Goal: Entertainment & Leisure: Browse casually

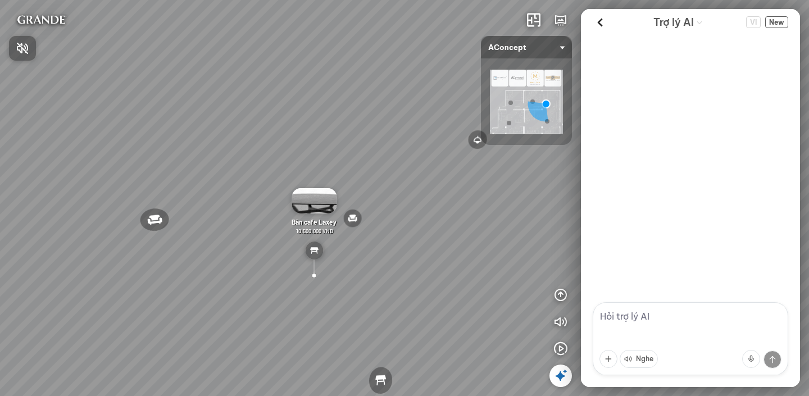
scroll to position [175, 0]
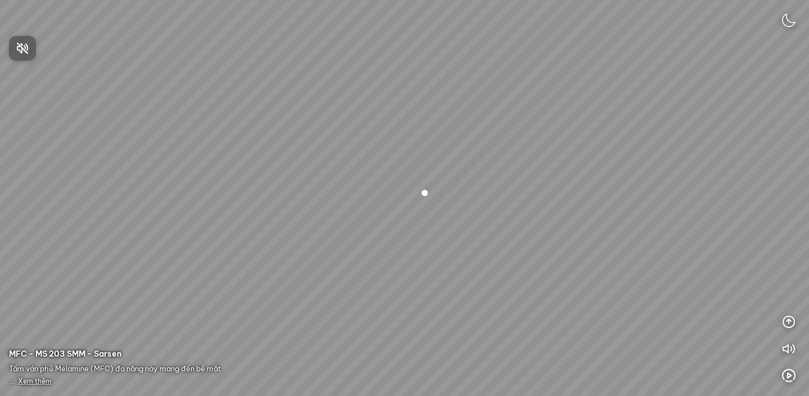
drag, startPoint x: 190, startPoint y: 208, endPoint x: 254, endPoint y: 199, distance: 64.6
click at [253, 198] on div at bounding box center [404, 198] width 809 height 396
drag, startPoint x: 252, startPoint y: 208, endPoint x: 39, endPoint y: 167, distance: 217.3
click at [27, 175] on div at bounding box center [404, 198] width 809 height 396
drag, startPoint x: 67, startPoint y: 156, endPoint x: 161, endPoint y: 204, distance: 105.5
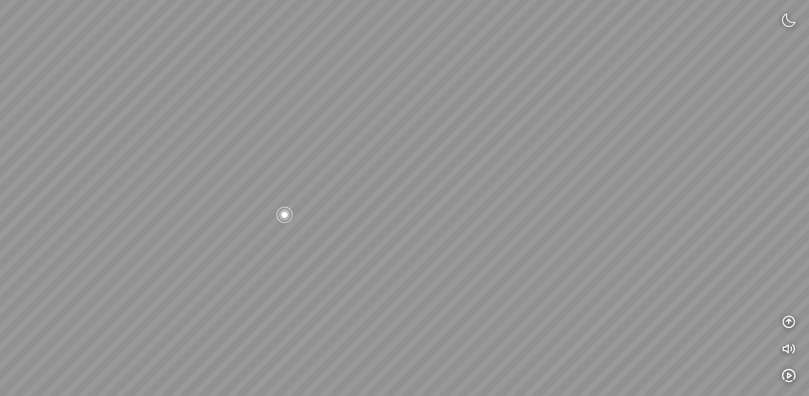
click at [161, 203] on div at bounding box center [404, 198] width 809 height 396
click at [785, 20] on img at bounding box center [788, 19] width 13 height 13
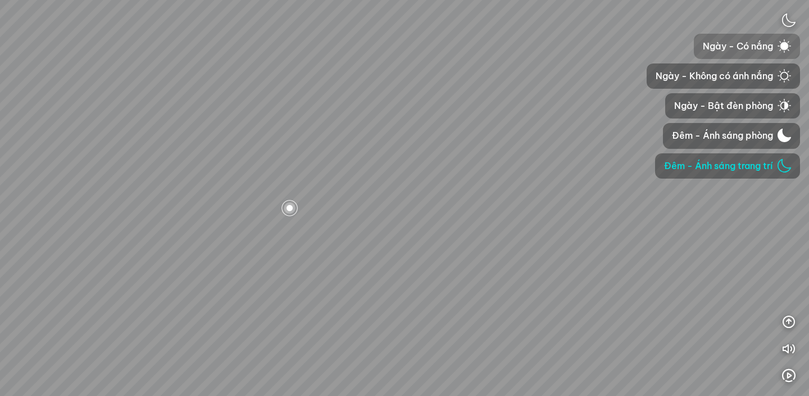
click at [780, 49] on img "button" at bounding box center [783, 45] width 13 height 13
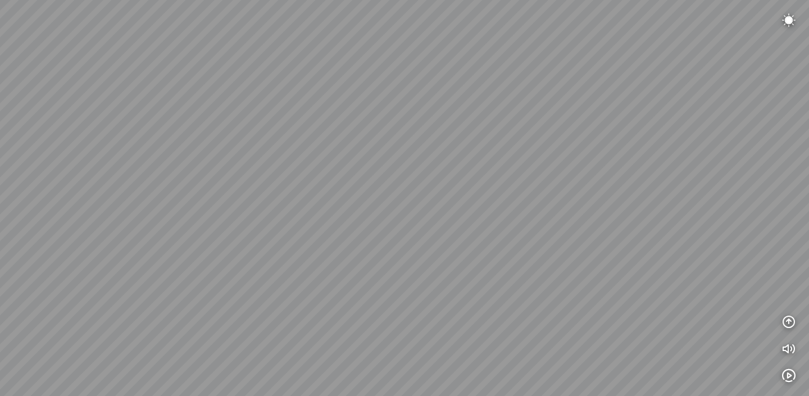
drag, startPoint x: 508, startPoint y: 214, endPoint x: 707, endPoint y: 145, distance: 210.6
click at [707, 145] on div at bounding box center [404, 198] width 809 height 396
drag, startPoint x: 504, startPoint y: 239, endPoint x: 510, endPoint y: 263, distance: 24.8
click at [511, 263] on div at bounding box center [404, 198] width 809 height 396
drag, startPoint x: 501, startPoint y: 206, endPoint x: 578, endPoint y: 115, distance: 119.1
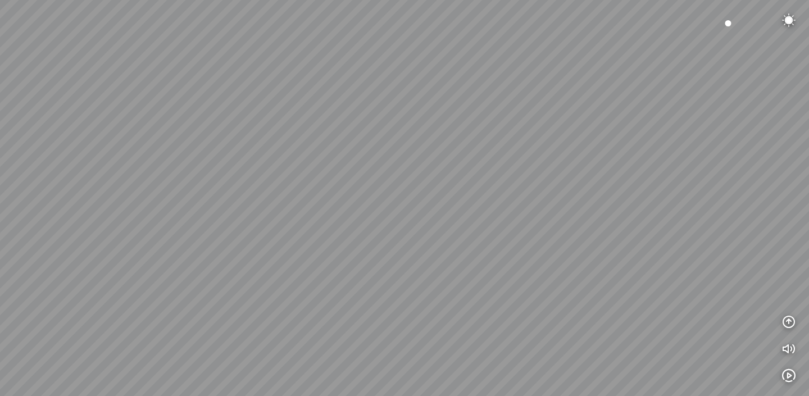
click at [578, 115] on div at bounding box center [404, 198] width 809 height 396
drag, startPoint x: 508, startPoint y: 216, endPoint x: 628, endPoint y: 63, distance: 194.3
click at [628, 63] on div at bounding box center [404, 198] width 809 height 396
drag, startPoint x: 527, startPoint y: 143, endPoint x: 381, endPoint y: 282, distance: 201.7
click at [381, 282] on div at bounding box center [404, 198] width 809 height 396
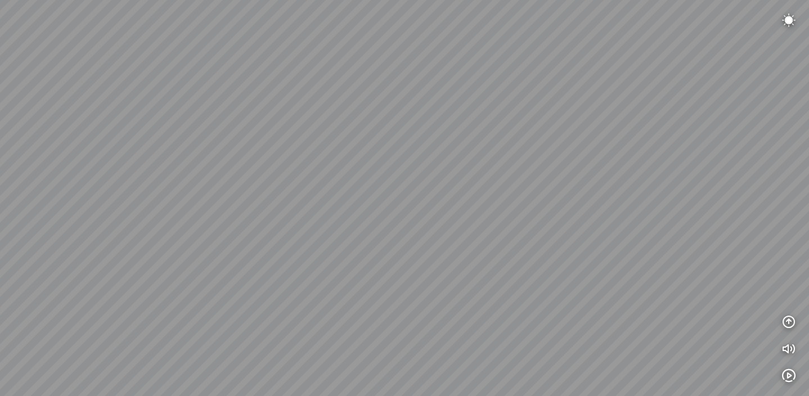
drag, startPoint x: 456, startPoint y: 129, endPoint x: 446, endPoint y: 207, distance: 78.1
click at [443, 207] on div at bounding box center [404, 198] width 809 height 396
